Goal: Task Accomplishment & Management: Manage account settings

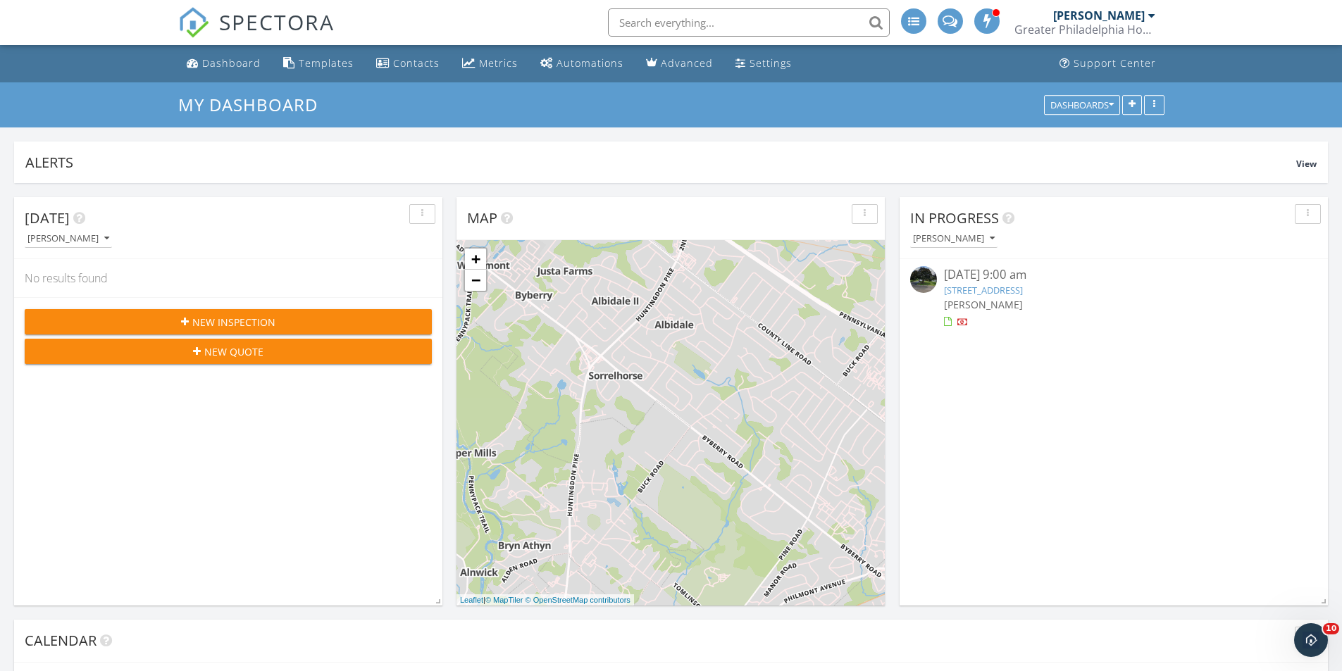
click at [976, 290] on link "50 Mohawk Dr, Richboro, PA 18954" at bounding box center [983, 290] width 79 height 13
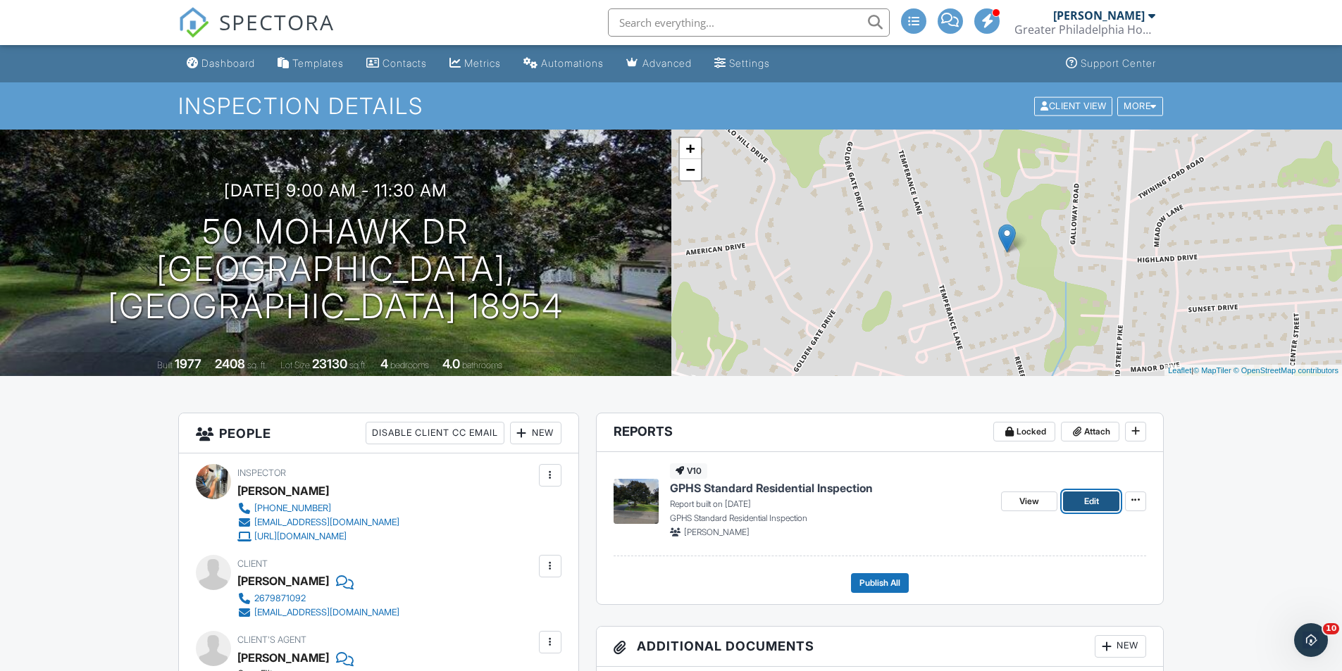
click at [1082, 501] on link "Edit" at bounding box center [1091, 502] width 56 height 20
click at [1094, 506] on span "Edit" at bounding box center [1091, 501] width 15 height 14
